Goal: Task Accomplishment & Management: Manage account settings

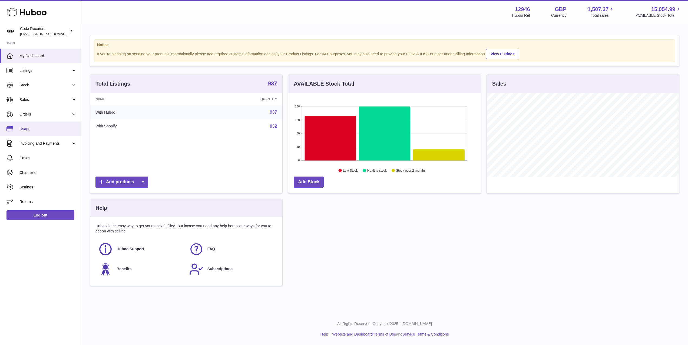
scroll to position [84, 192]
click at [29, 113] on span "Orders" at bounding box center [45, 114] width 52 height 5
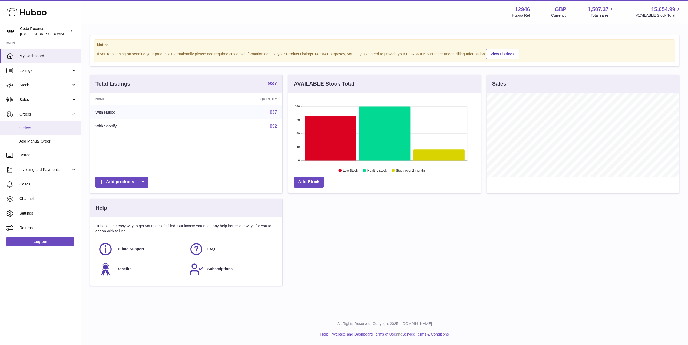
click at [35, 125] on link "Orders" at bounding box center [40, 128] width 81 height 13
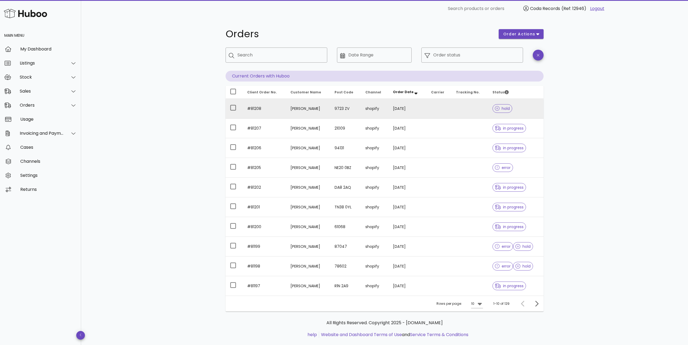
click at [291, 110] on td "Ingo Bos" at bounding box center [308, 109] width 44 height 20
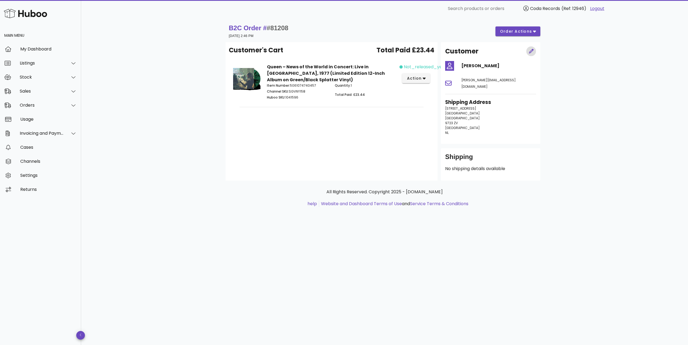
click at [530, 52] on icon "button" at bounding box center [531, 51] width 5 height 5
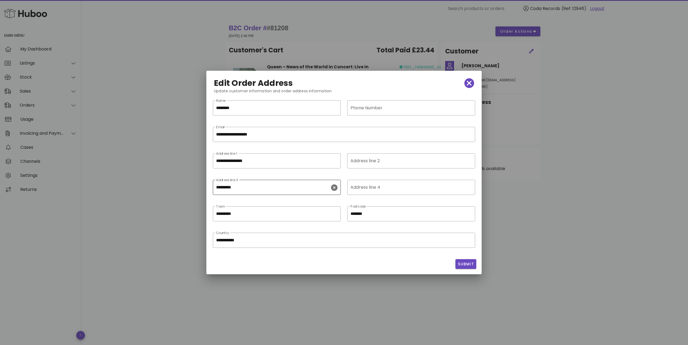
click at [334, 189] on icon "clear icon" at bounding box center [334, 188] width 6 height 6
click at [464, 265] on span "Submit" at bounding box center [465, 265] width 16 height 6
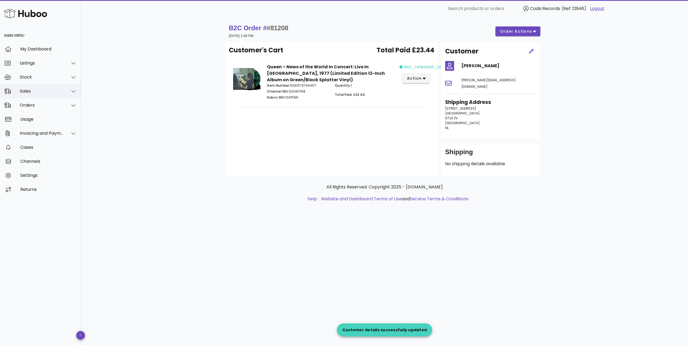
click at [48, 92] on div "Sales" at bounding box center [42, 91] width 44 height 5
click at [48, 101] on div "Sales" at bounding box center [47, 105] width 57 height 12
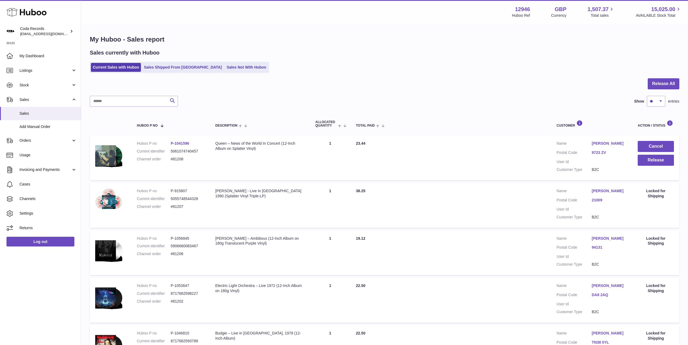
click at [599, 144] on link "Ingo Bos" at bounding box center [608, 143] width 35 height 5
drag, startPoint x: 532, startPoint y: 159, endPoint x: 572, endPoint y: 163, distance: 40.8
click at [532, 159] on div at bounding box center [344, 172] width 688 height 345
click at [646, 163] on button "Release" at bounding box center [655, 160] width 36 height 11
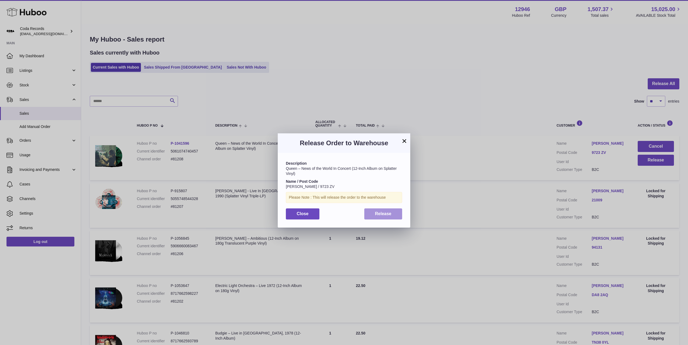
click at [386, 210] on button "Release" at bounding box center [383, 214] width 38 height 11
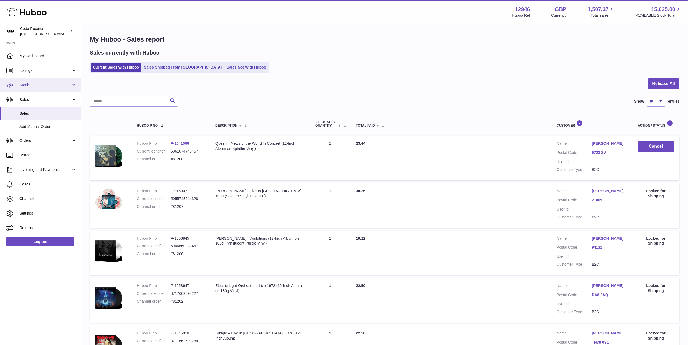
click at [38, 86] on span "Stock" at bounding box center [45, 85] width 52 height 5
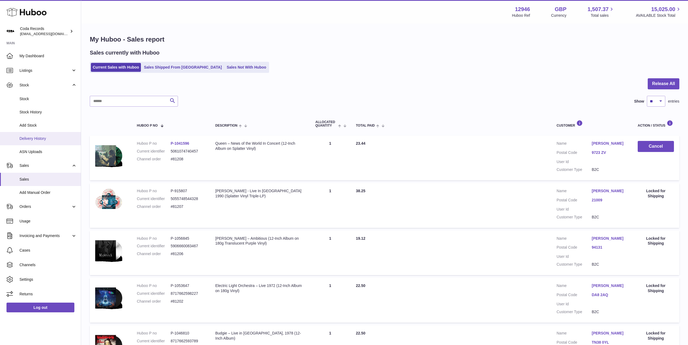
click at [45, 138] on span "Delivery History" at bounding box center [47, 138] width 57 height 5
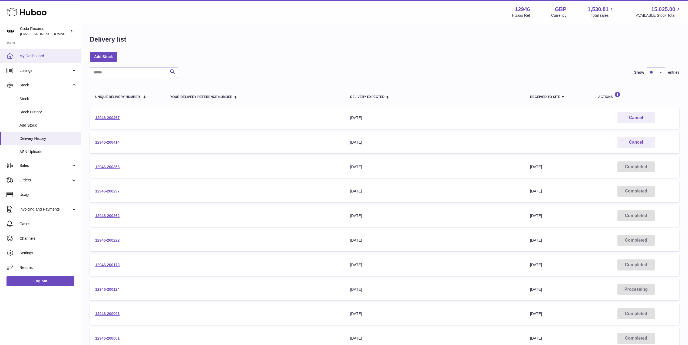
click at [48, 57] on span "My Dashboard" at bounding box center [47, 56] width 57 height 5
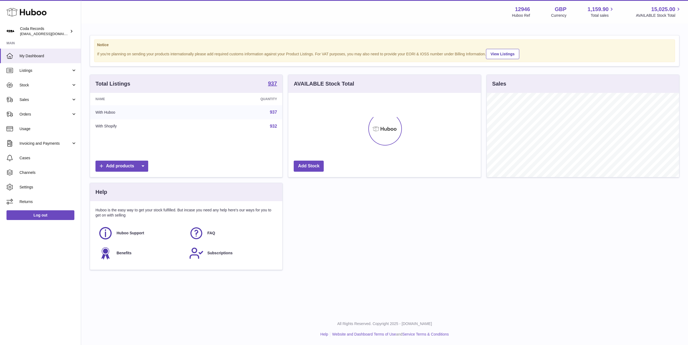
scroll to position [84, 192]
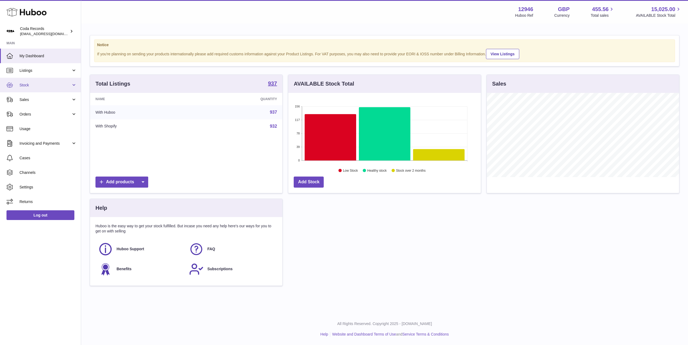
click at [34, 82] on link "Stock" at bounding box center [40, 85] width 81 height 15
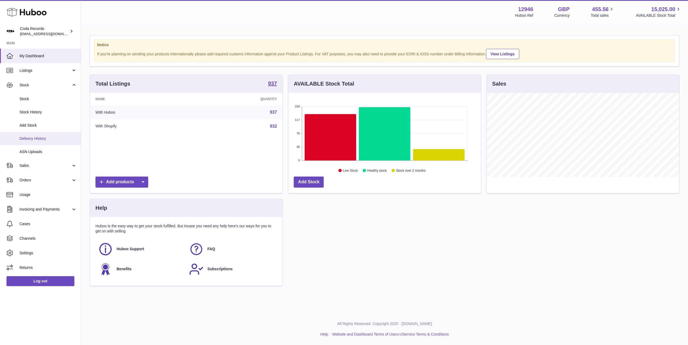
click at [45, 139] on span "Delivery History" at bounding box center [47, 138] width 57 height 5
